Goal: Transaction & Acquisition: Purchase product/service

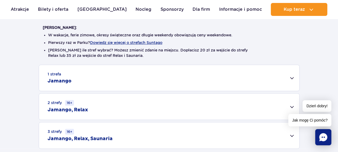
scroll to position [161, 0]
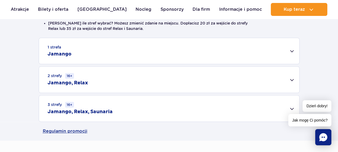
click at [207, 54] on div "1 strefa Jamango" at bounding box center [169, 51] width 260 height 26
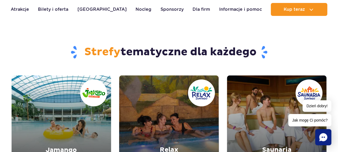
scroll to position [618, 0]
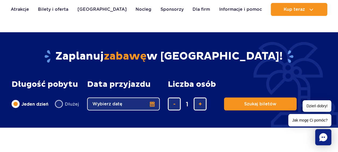
click at [152, 104] on button "Wybierz datę" at bounding box center [123, 103] width 73 height 13
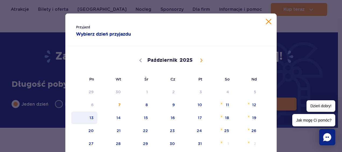
click at [90, 119] on span "13" at bounding box center [84, 117] width 27 height 12
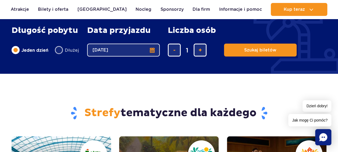
scroll to position [645, 0]
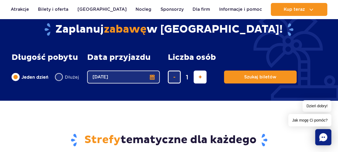
click at [200, 77] on span "dodaj bilet" at bounding box center [199, 77] width 3 height 0
type input "4"
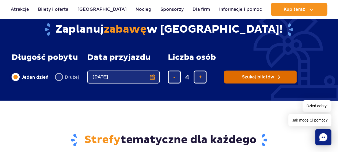
click at [252, 76] on span "Szukaj biletów" at bounding box center [258, 76] width 32 height 5
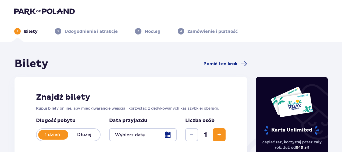
type input "[DATE]"
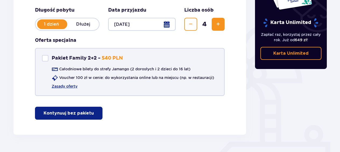
scroll to position [98, 0]
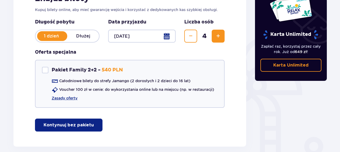
click at [67, 126] on p "Kontynuuj bez pakietu" at bounding box center [69, 125] width 50 height 6
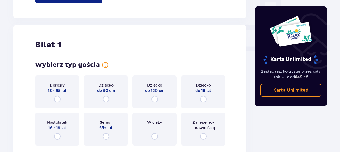
scroll to position [244, 0]
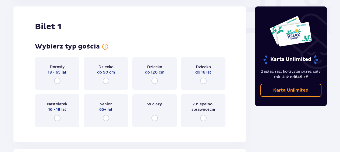
click at [57, 81] on input "radio" at bounding box center [57, 80] width 6 height 6
radio input "true"
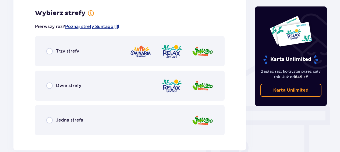
scroll to position [376, 0]
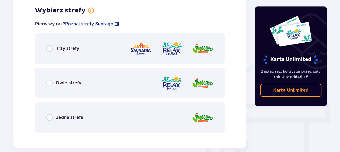
click at [52, 117] on input "radio" at bounding box center [49, 117] width 6 height 6
radio input "true"
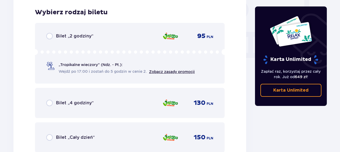
scroll to position [512, 0]
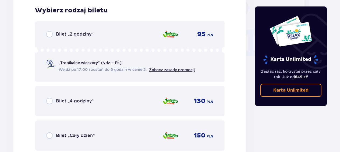
click at [50, 100] on input "radio" at bounding box center [49, 101] width 6 height 6
radio input "true"
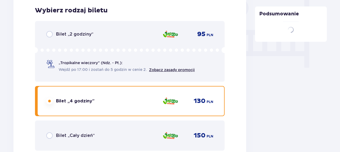
scroll to position [677, 0]
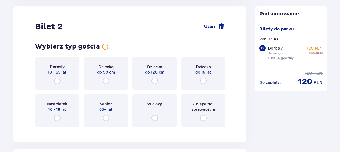
click at [203, 81] on input "radio" at bounding box center [203, 80] width 6 height 6
radio input "true"
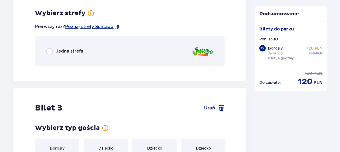
scroll to position [808, 0]
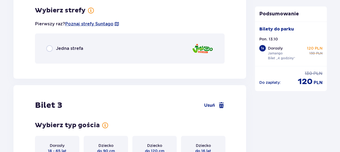
click at [50, 48] on input "radio" at bounding box center [49, 48] width 6 height 6
radio input "true"
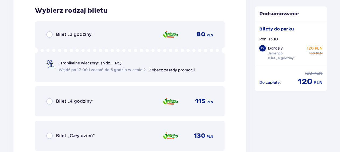
scroll to position [876, 0]
click at [49, 101] on input "radio" at bounding box center [49, 101] width 6 height 6
radio input "true"
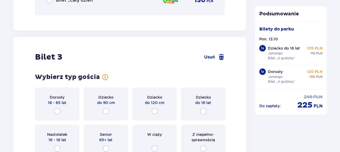
scroll to position [1041, 0]
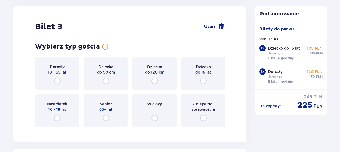
click at [203, 80] on input "radio" at bounding box center [203, 80] width 6 height 6
radio input "true"
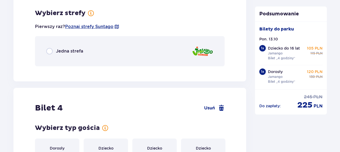
scroll to position [1172, 0]
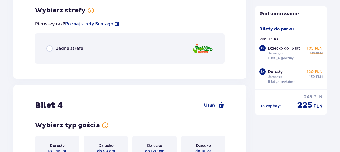
click at [51, 49] on input "radio" at bounding box center [49, 48] width 6 height 6
radio input "true"
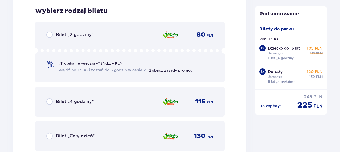
scroll to position [1240, 0]
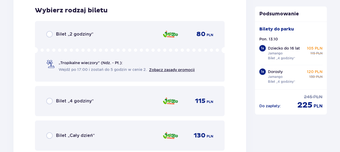
click at [49, 100] on input "radio" at bounding box center [49, 101] width 6 height 6
radio input "true"
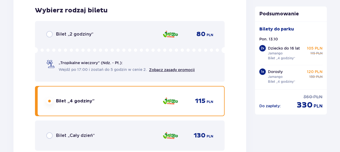
scroll to position [1405, 0]
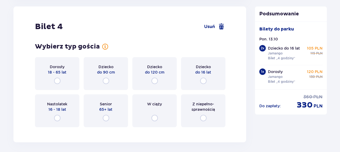
click at [155, 80] on input "radio" at bounding box center [154, 80] width 6 height 6
radio input "true"
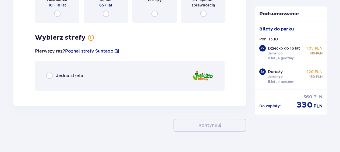
scroll to position [1521, 0]
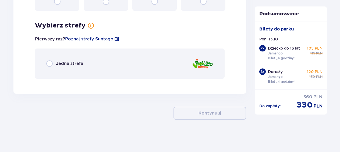
click at [48, 65] on input "radio" at bounding box center [49, 63] width 6 height 6
radio input "true"
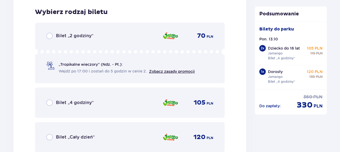
scroll to position [1604, 0]
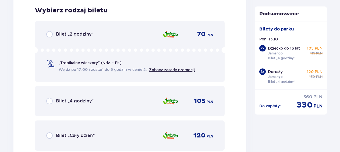
click at [50, 101] on input "radio" at bounding box center [49, 101] width 6 height 6
radio input "true"
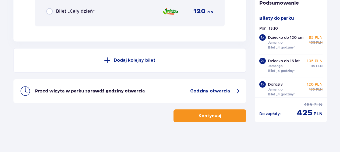
scroll to position [1731, 0]
